Goal: Task Accomplishment & Management: Manage account settings

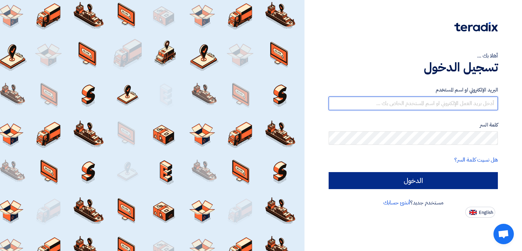
type input "[EMAIL_ADDRESS][DOMAIN_NAME]"
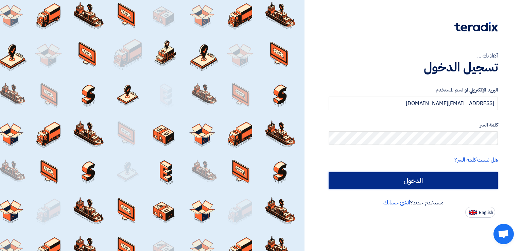
click at [390, 184] on input "الدخول" at bounding box center [413, 180] width 169 height 17
click at [412, 179] on input "الدخول" at bounding box center [413, 180] width 169 height 17
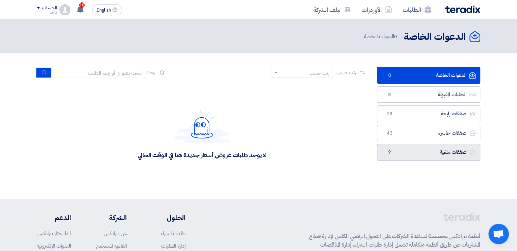
click at [398, 154] on link "صفقات ملغية صفقات ملغية 9" at bounding box center [428, 152] width 103 height 17
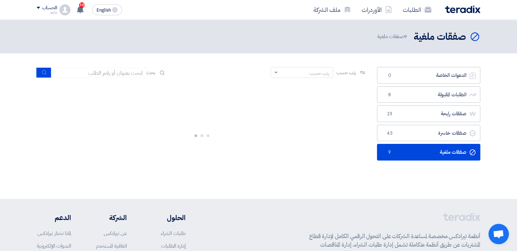
click at [398, 154] on link "صفقات ملغية صفقات ملغية 9" at bounding box center [428, 152] width 103 height 17
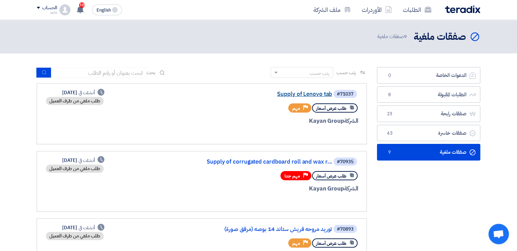
click at [306, 97] on link "Supply of Lenovo tab" at bounding box center [264, 94] width 136 height 6
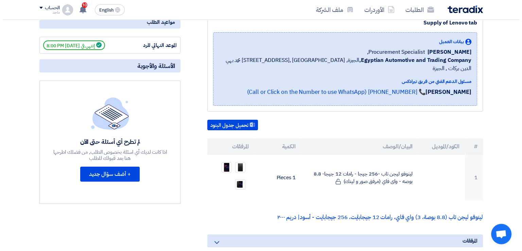
scroll to position [93, 0]
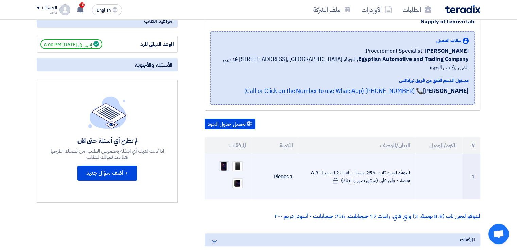
click at [224, 161] on img at bounding box center [224, 166] width 10 height 10
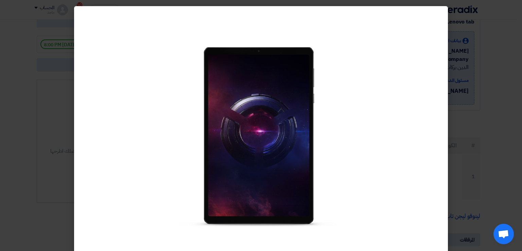
click at [289, 113] on img at bounding box center [261, 136] width 170 height 179
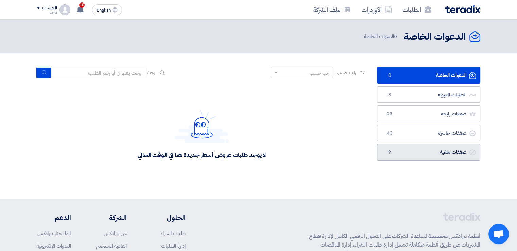
click at [409, 157] on link "صفقات ملغية صفقات ملغية 9" at bounding box center [428, 152] width 103 height 17
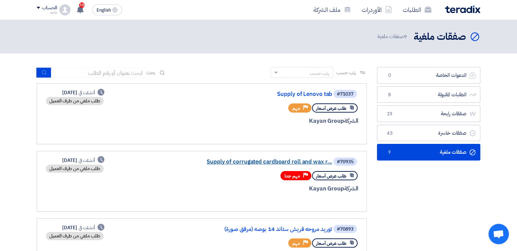
click at [283, 161] on link "Supply of corrugated cardboard roll and wax r..." at bounding box center [264, 162] width 136 height 6
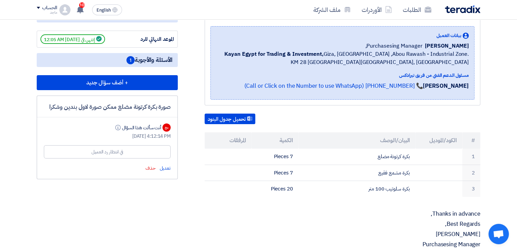
scroll to position [107, 0]
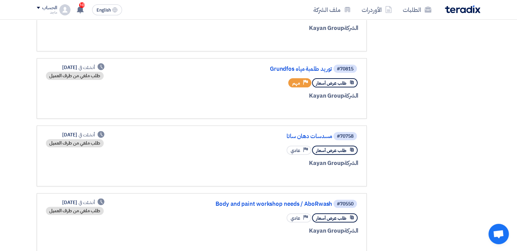
scroll to position [228, 0]
drag, startPoint x: 274, startPoint y: 53, endPoint x: 285, endPoint y: 71, distance: 20.9
click at [285, 71] on app-rfq-listing-content "رتب حسب رتب حسب بحث مجال الطلب مسؤول المشتريات نوع الطلب" at bounding box center [202, 147] width 330 height 617
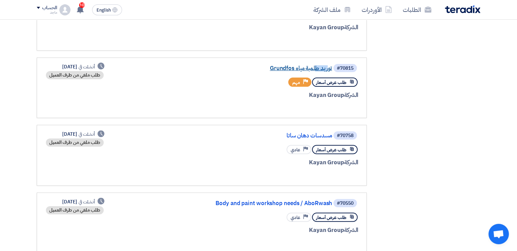
click at [295, 67] on link "Grundfos توريد طلمبة مياه" at bounding box center [264, 68] width 136 height 6
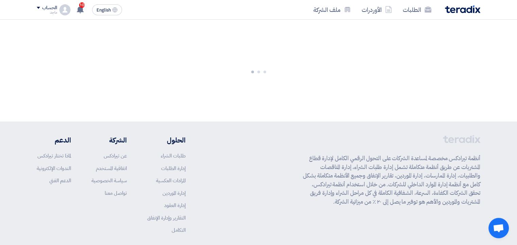
click at [295, 67] on div at bounding box center [258, 71] width 517 height 102
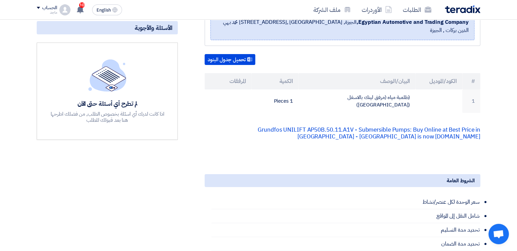
click at [292, 54] on div "تحميل جدول البنود" at bounding box center [343, 59] width 276 height 11
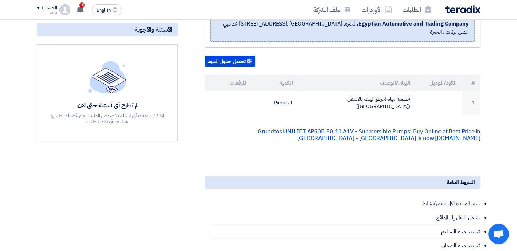
scroll to position [115, 0]
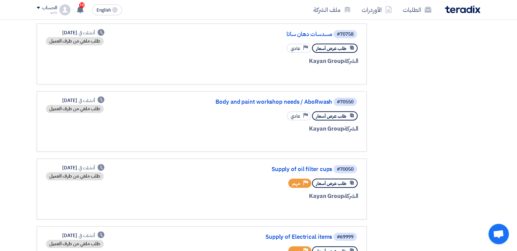
scroll to position [330, 0]
click at [261, 101] on link "Body and paint workshop needs / AboRwash" at bounding box center [264, 102] width 136 height 6
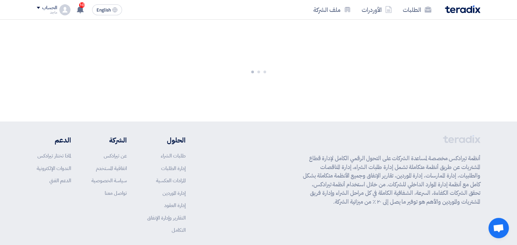
click at [261, 101] on div at bounding box center [258, 71] width 517 height 102
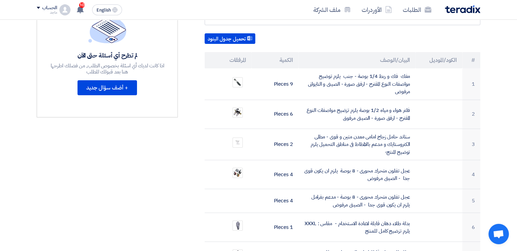
scroll to position [240, 0]
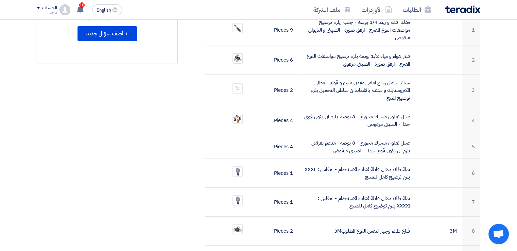
click at [241, 15] on div "الطلبات الأوردرات ملف الشركة" at bounding box center [347, 10] width 266 height 16
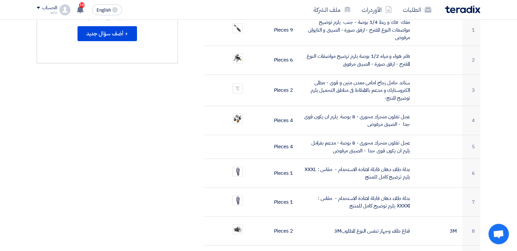
click at [241, 15] on div "الطلبات الأوردرات ملف الشركة" at bounding box center [347, 10] width 266 height 16
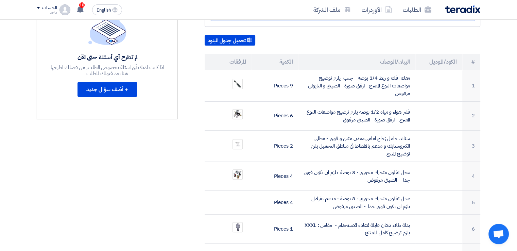
scroll to position [177, 0]
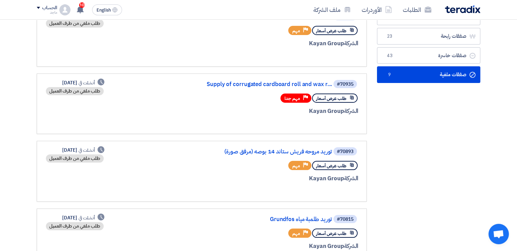
scroll to position [157, 0]
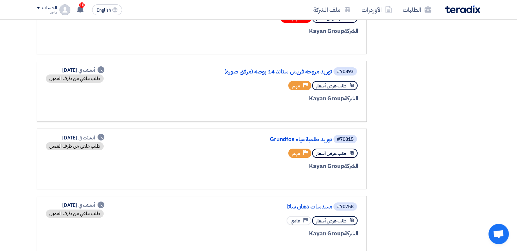
drag, startPoint x: 290, startPoint y: 3, endPoint x: 458, endPoint y: 30, distance: 170.3
click at [458, 30] on div "الدعوات الخاصة الدعوات الخاصة 0 الطلبات المقبولة الطلبات المقبولة 8 صفقات رابحة…" at bounding box center [429, 222] width 114 height 624
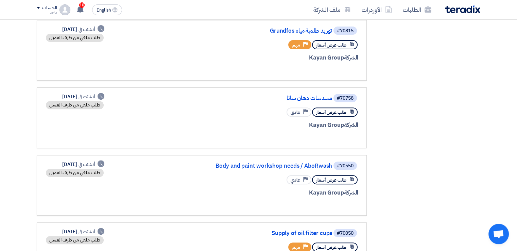
scroll to position [391, 0]
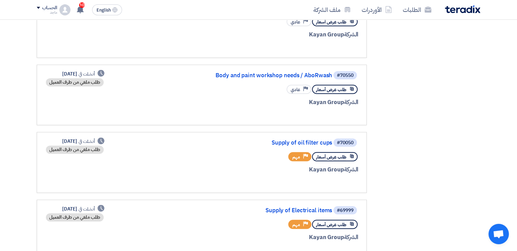
click at [319, 56] on app-rfq-listing-content "رتب حسب رتب حسب بحث مجال الطلب مسؤول المشتريات نوع الطلب" at bounding box center [202, 19] width 330 height 617
click at [319, 56] on link "#70758 مسدسات دهان ساتا طلب عرض أسعار Priority عادي الشركة Kayan Group Deadline…" at bounding box center [202, 27] width 330 height 61
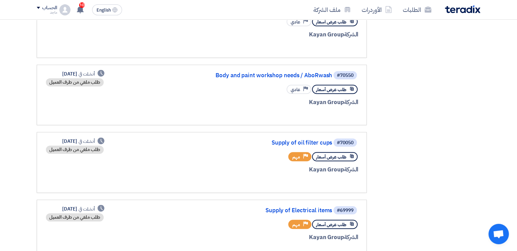
click at [319, 56] on link "#70758 مسدسات دهان ساتا طلب عرض أسعار Priority عادي الشركة Kayan Group Deadline…" at bounding box center [202, 27] width 330 height 61
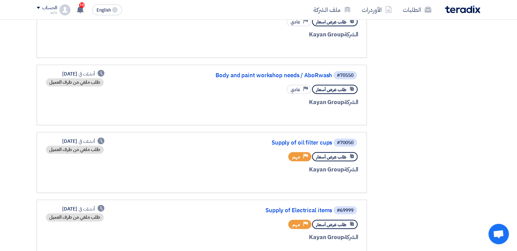
click at [319, 56] on link "#70758 مسدسات دهان ساتا طلب عرض أسعار Priority عادي الشركة Kayan Group Deadline…" at bounding box center [202, 27] width 330 height 61
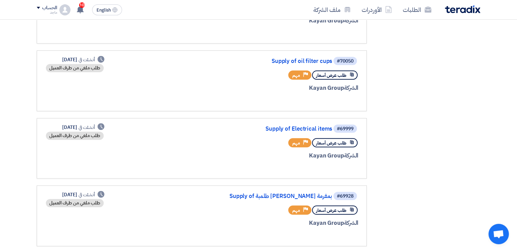
scroll to position [446, 0]
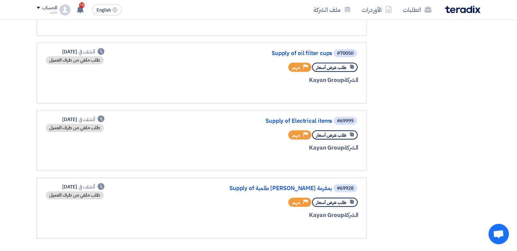
click at [290, 53] on div "#70050 Supply of oil filter cups" at bounding box center [276, 53] width 163 height 10
click at [290, 51] on link "Supply of oil filter cups" at bounding box center [264, 53] width 136 height 6
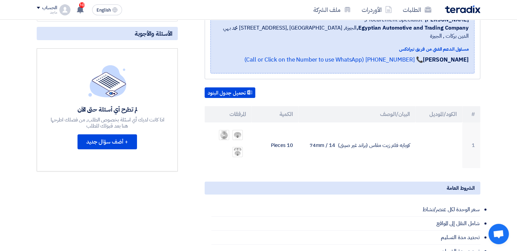
scroll to position [149, 0]
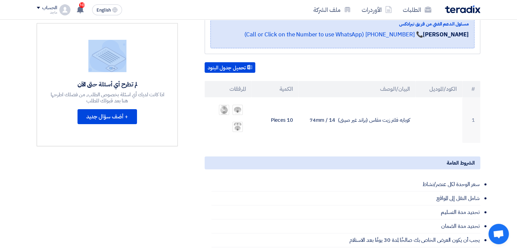
drag, startPoint x: 163, startPoint y: 49, endPoint x: 80, endPoint y: 47, distance: 82.9
click at [80, 47] on div "لم تطرح أي أسئلة حتى الآن اذا كانت لديك أي اسئلة بخصوص الطلب, من فضلك اطرحها هن…" at bounding box center [108, 85] width 116 height 90
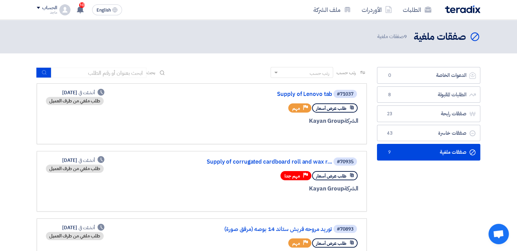
drag, startPoint x: 191, startPoint y: 138, endPoint x: 192, endPoint y: 128, distance: 9.5
click at [192, 131] on link "#71037 Supply of Lenovo tab طلب عرض أسعار Priority مهم الشركة Kayan Group Deadl…" at bounding box center [202, 113] width 330 height 61
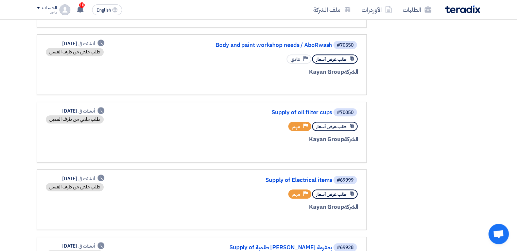
scroll to position [401, 0]
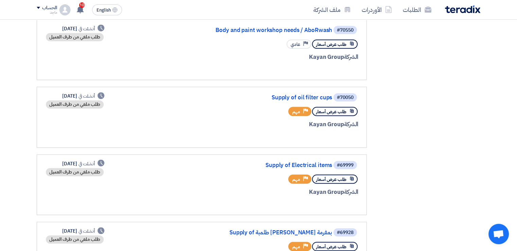
click at [292, 100] on div "#70050 Supply of oil filter cups طلب عرض أسعار Priority مهم الشركة Kayan Group" at bounding box center [276, 116] width 163 height 49
click at [293, 94] on link "Supply of oil filter cups" at bounding box center [264, 97] width 136 height 6
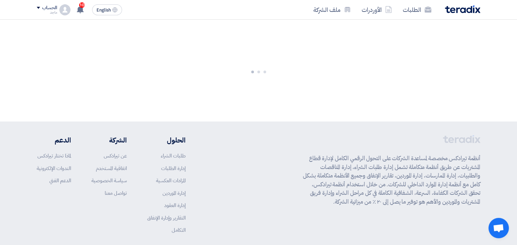
click at [293, 91] on div at bounding box center [258, 71] width 517 height 102
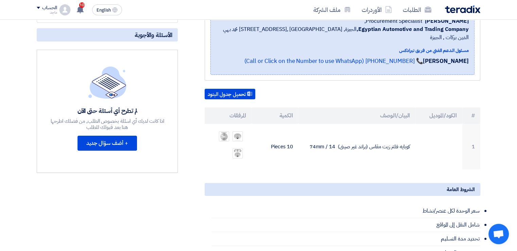
scroll to position [154, 0]
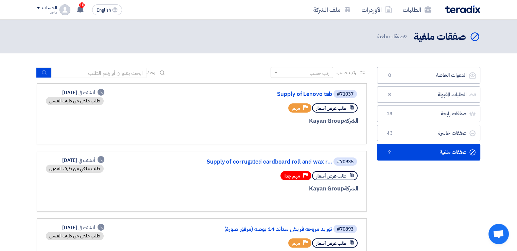
drag, startPoint x: 99, startPoint y: 41, endPoint x: 119, endPoint y: 79, distance: 42.7
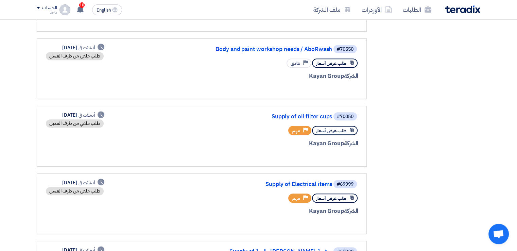
scroll to position [383, 0]
click at [285, 126] on div "طلب عرض أسعار Priority مهم" at bounding box center [276, 130] width 163 height 12
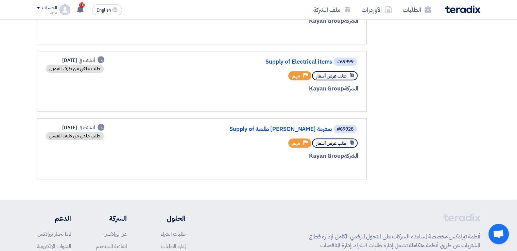
scroll to position [506, 0]
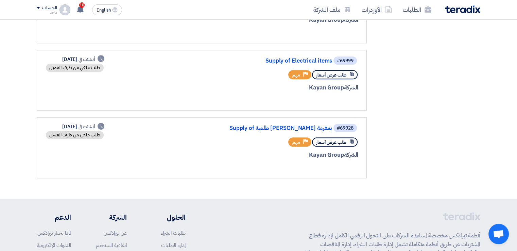
click at [299, 56] on div "#69999 Supply of Electrical items" at bounding box center [276, 61] width 163 height 10
click at [295, 58] on link "Supply of Electrical items" at bounding box center [264, 61] width 136 height 6
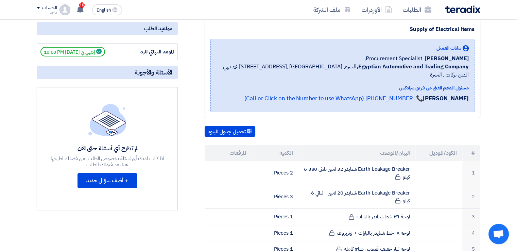
scroll to position [92, 0]
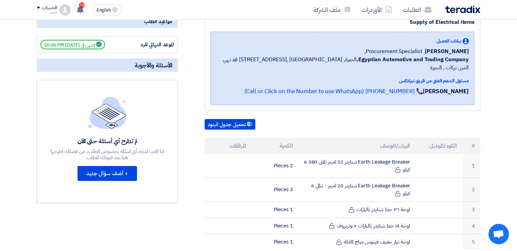
click at [292, 50] on div "[PERSON_NAME] Procurement Specialist," at bounding box center [342, 51] width 253 height 8
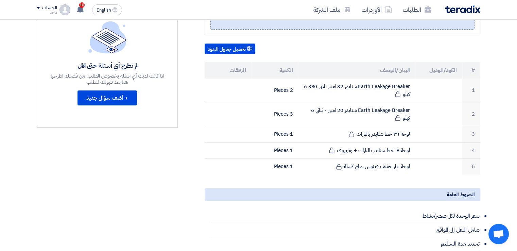
scroll to position [174, 0]
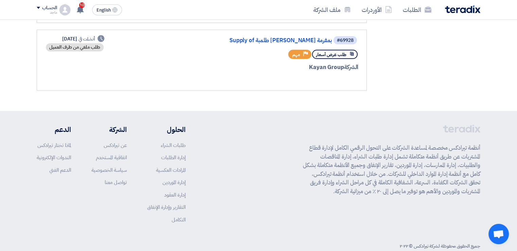
scroll to position [604, 0]
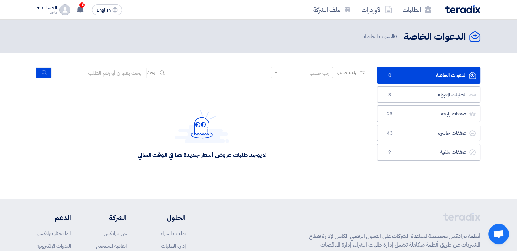
drag, startPoint x: 243, startPoint y: 2, endPoint x: 264, endPoint y: -6, distance: 22.5
click at [264, 0] on html "الطلبات الأوردرات ملف الشركة English EN 10 تم ترسية طلب توريد كمبرسور هواء سيار…" at bounding box center [258, 177] width 517 height 355
click at [420, 94] on link "الطلبات المقبولة الطلبات المقبولة 8" at bounding box center [428, 94] width 103 height 17
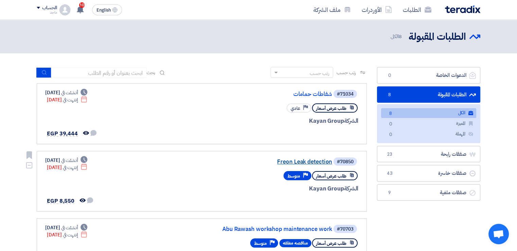
click at [311, 162] on link "Freon Leak detection" at bounding box center [264, 162] width 136 height 6
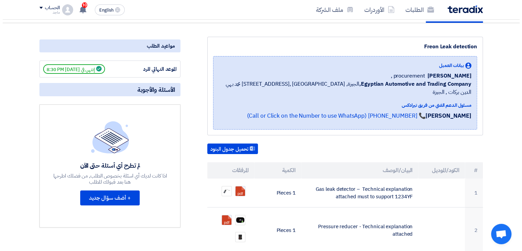
scroll to position [68, 0]
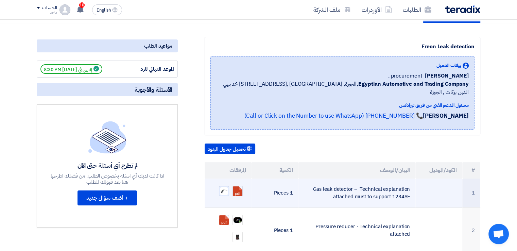
click at [227, 186] on div at bounding box center [224, 191] width 10 height 10
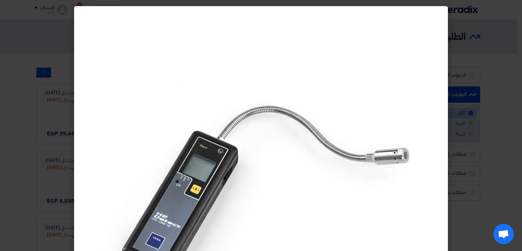
click at [509, 143] on modal-container at bounding box center [261, 125] width 522 height 251
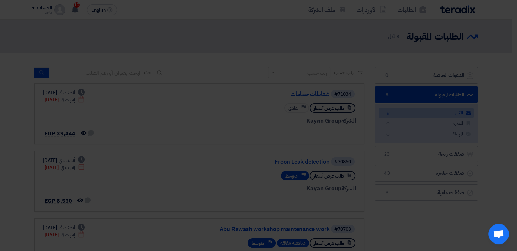
click at [509, 143] on modal-container at bounding box center [258, 125] width 517 height 251
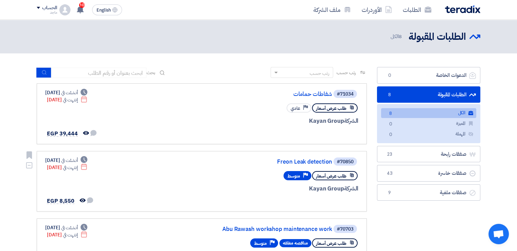
click at [188, 182] on div "#70850 Freon Leak detection طلب عرض أسعار Priority متوسط الشركة Kayan Group Dea…" at bounding box center [201, 181] width 313 height 49
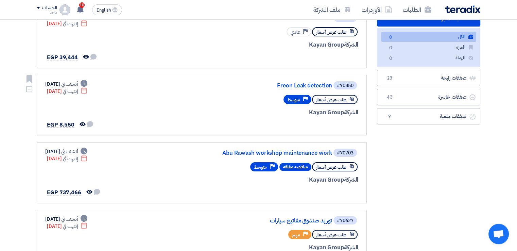
scroll to position [93, 0]
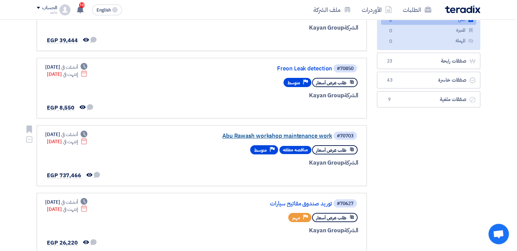
click at [267, 135] on link "Abu Rawash workshop maintenance work" at bounding box center [264, 136] width 136 height 6
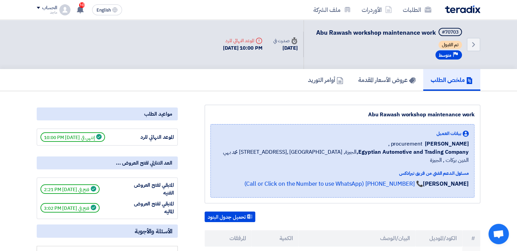
click at [254, 24] on div "Back #70703 Abu Rawash workshop maintenance work تم القبول Priority متوسط Time …" at bounding box center [348, 44] width 263 height 49
